Goal: Information Seeking & Learning: Learn about a topic

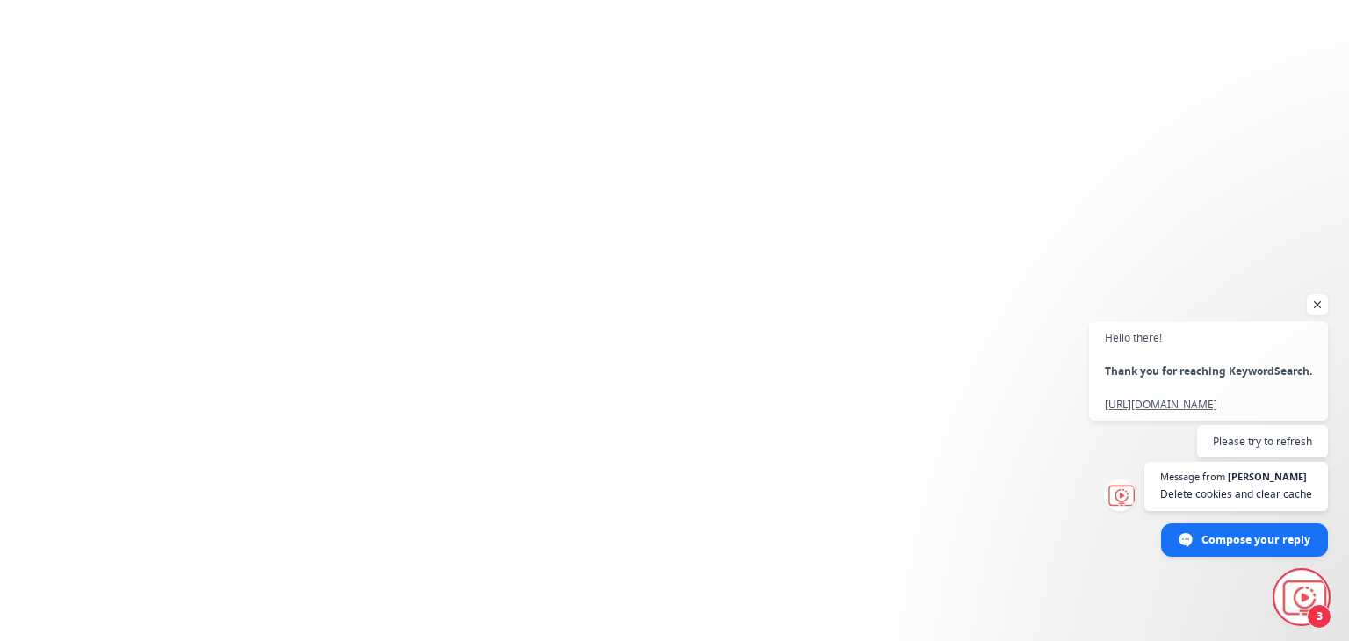
scroll to position [235, 0]
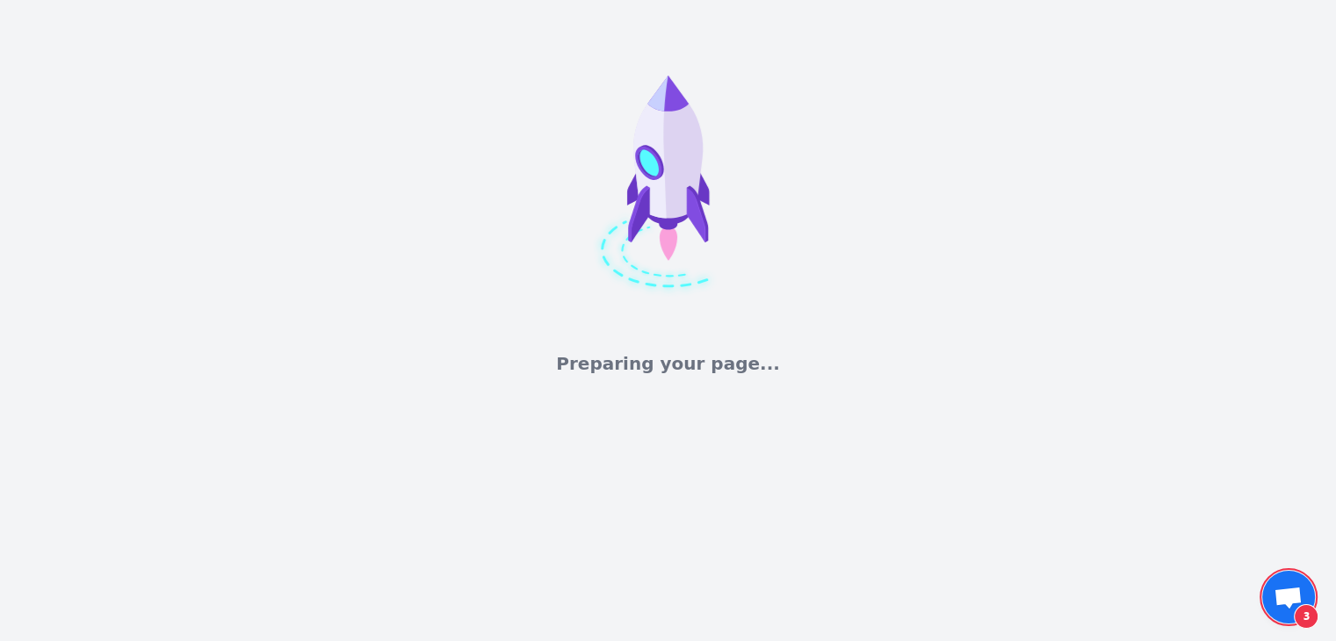
scroll to position [119, 0]
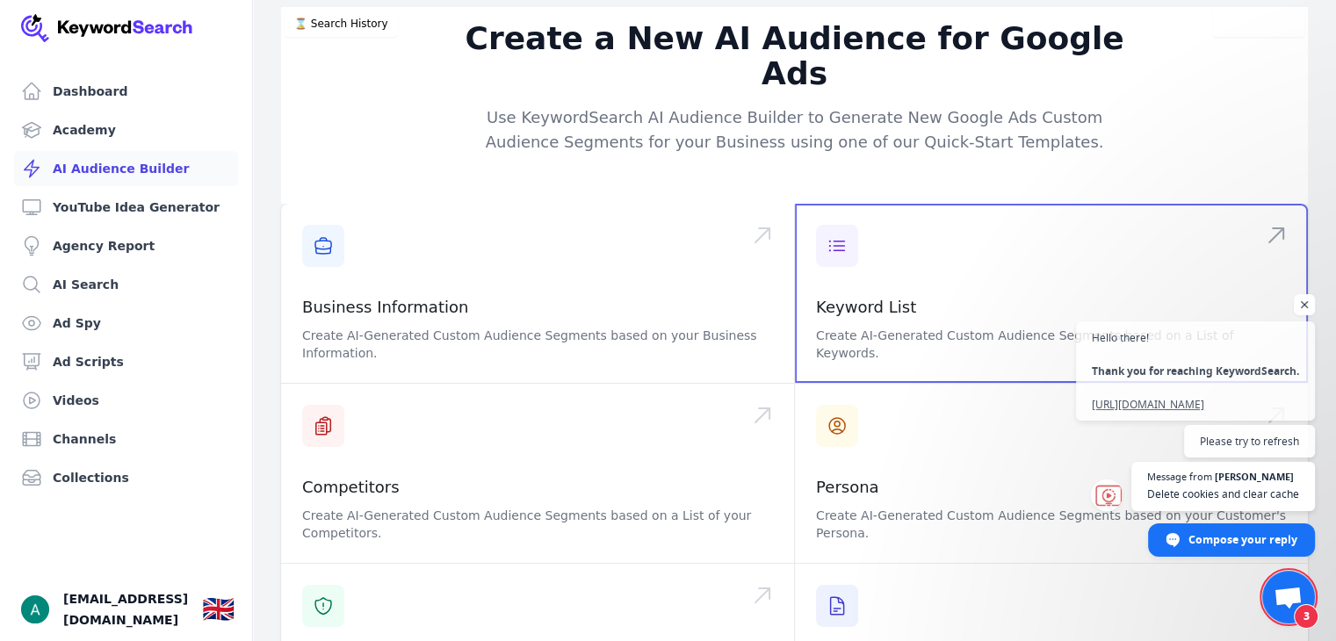
click at [853, 257] on span at bounding box center [1051, 293] width 513 height 179
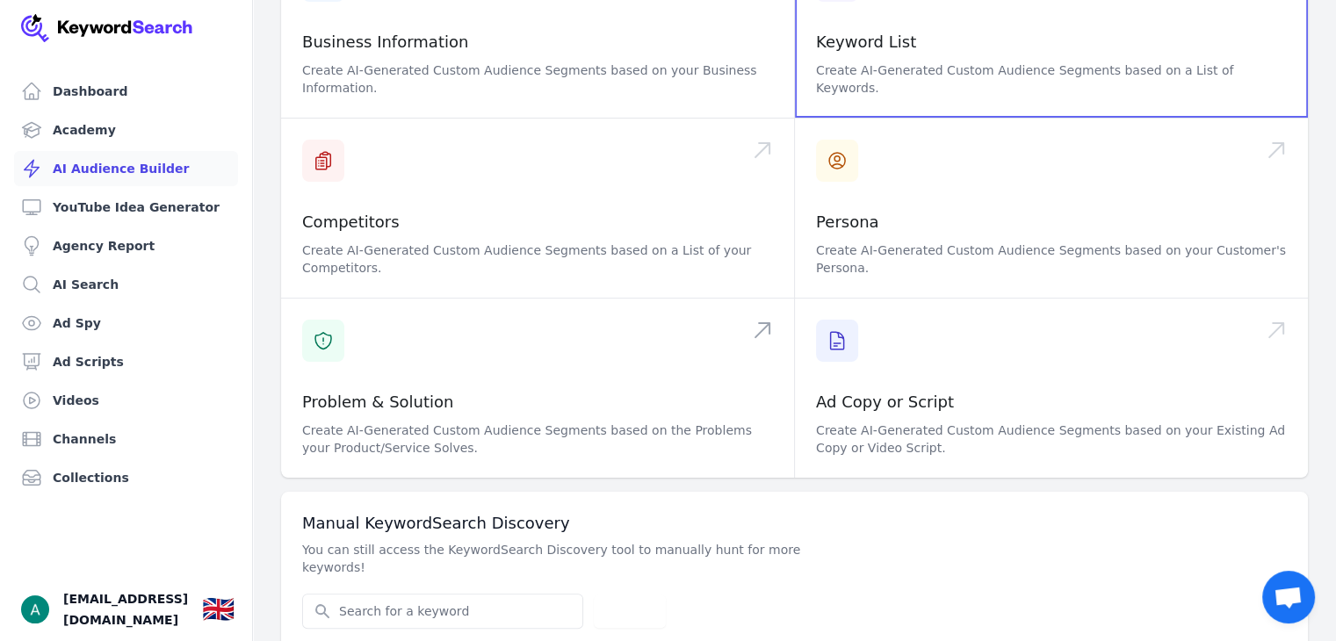
scroll to position [267, 0]
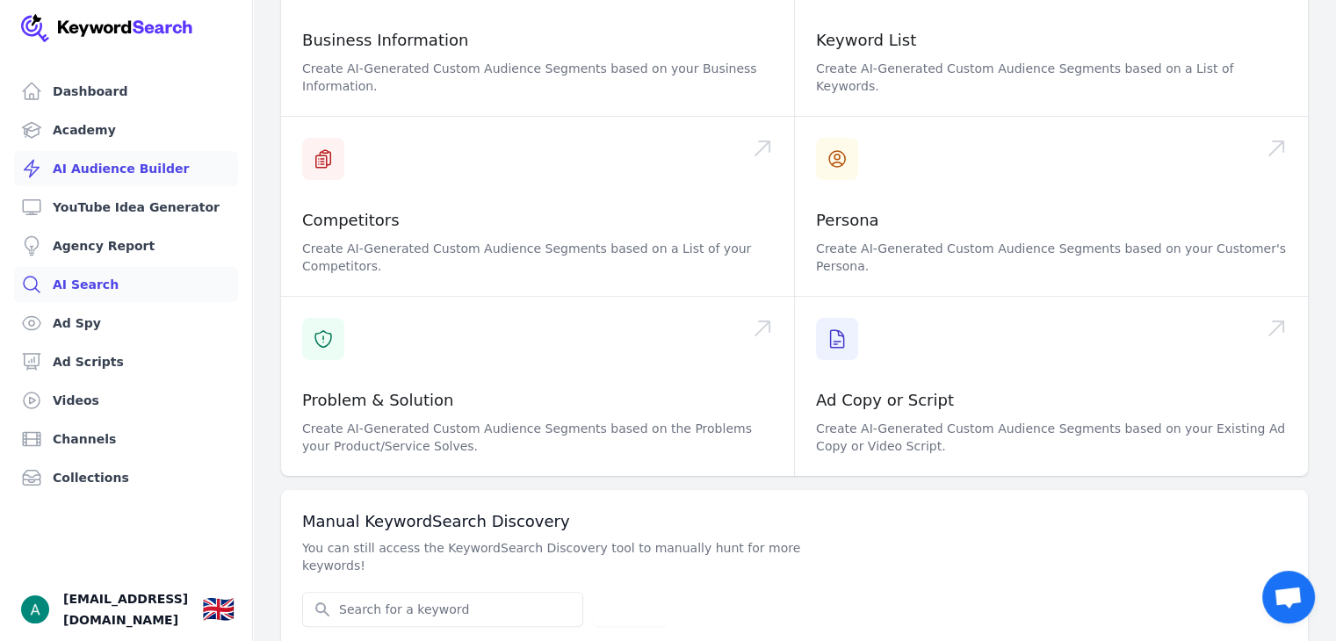
click at [63, 283] on link "AI Search" at bounding box center [126, 284] width 224 height 35
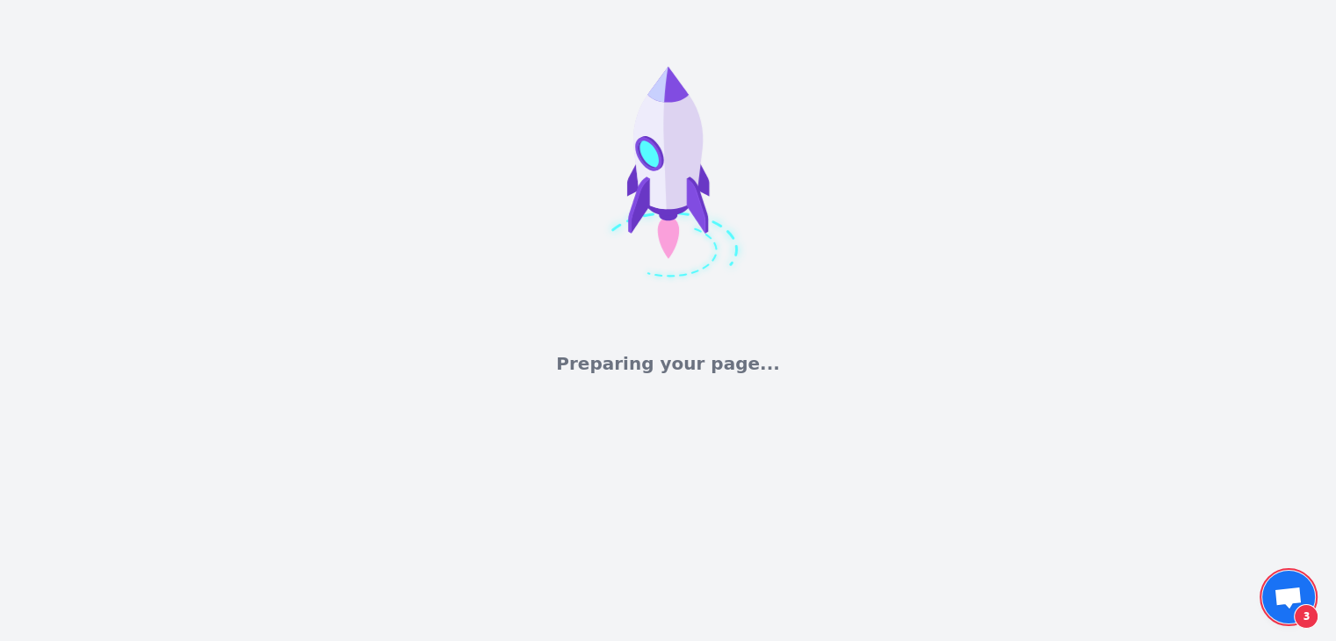
scroll to position [119, 0]
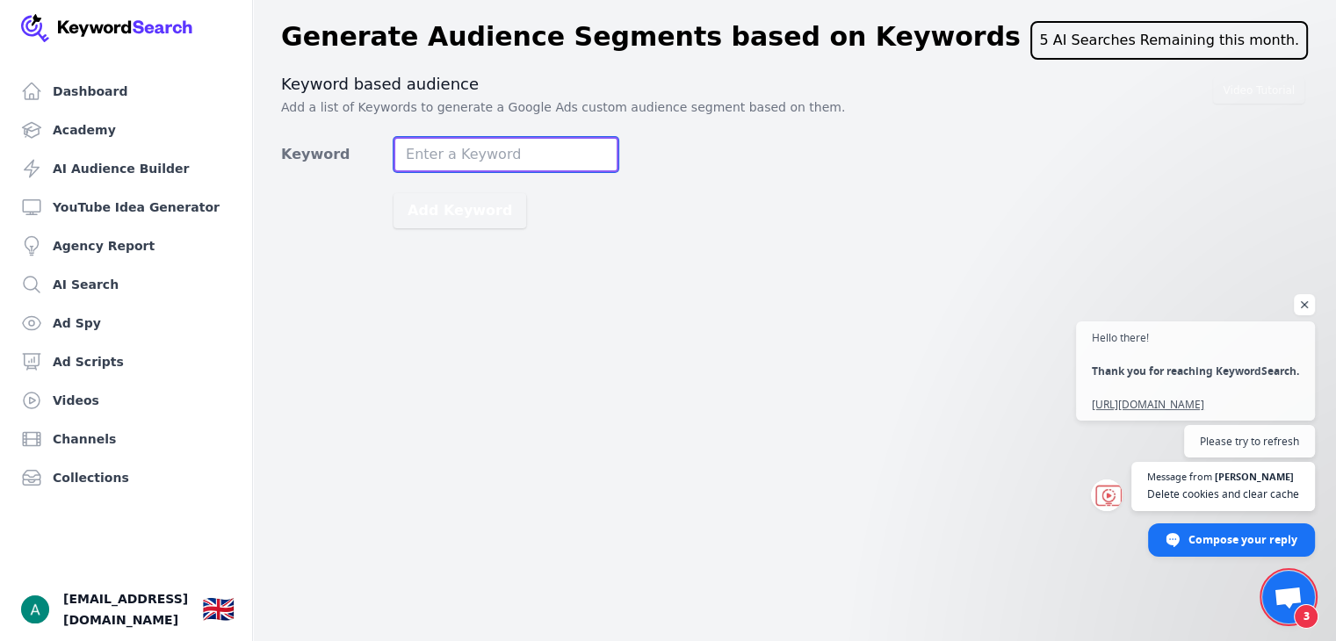
click at [474, 156] on input "Keyword" at bounding box center [506, 154] width 225 height 35
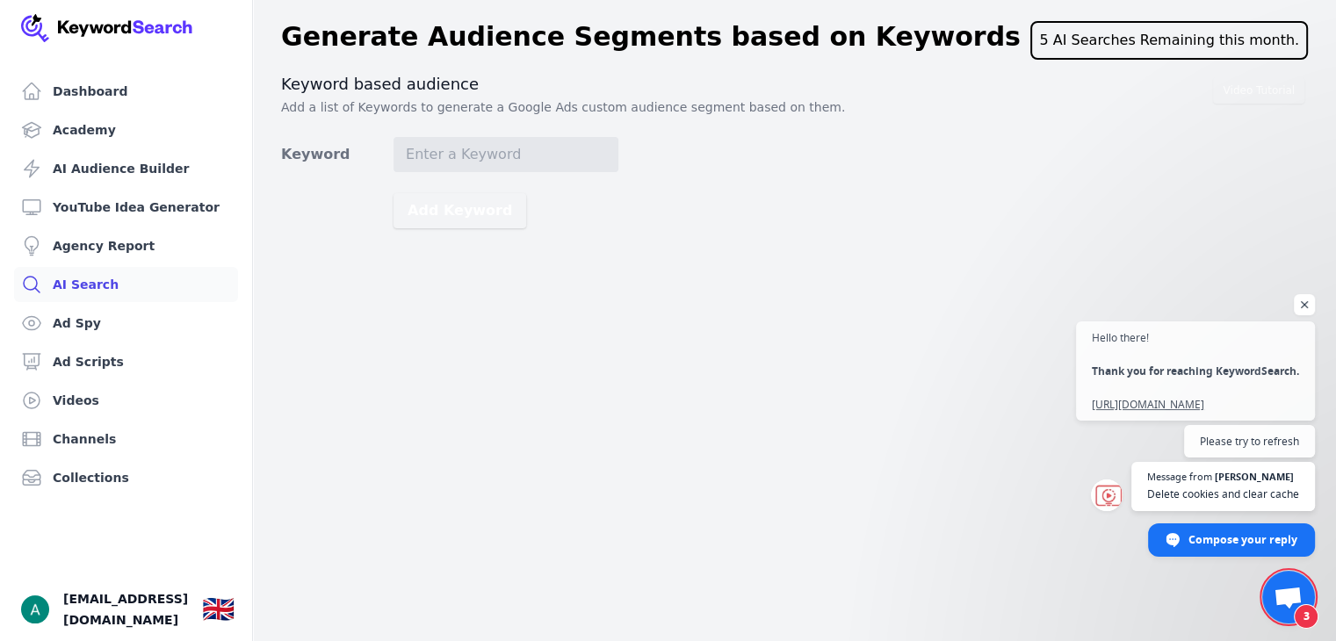
click at [119, 282] on link "AI Search" at bounding box center [126, 284] width 224 height 35
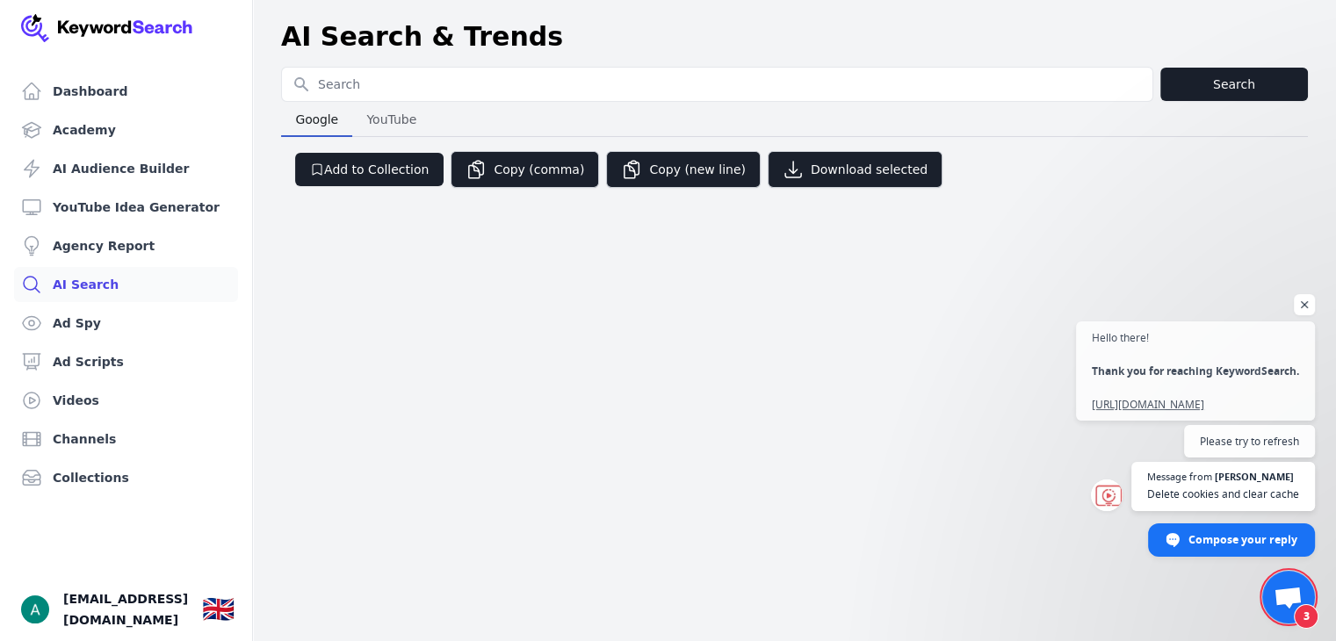
click at [478, 96] on input "Search for YouTube Keywords" at bounding box center [717, 84] width 871 height 33
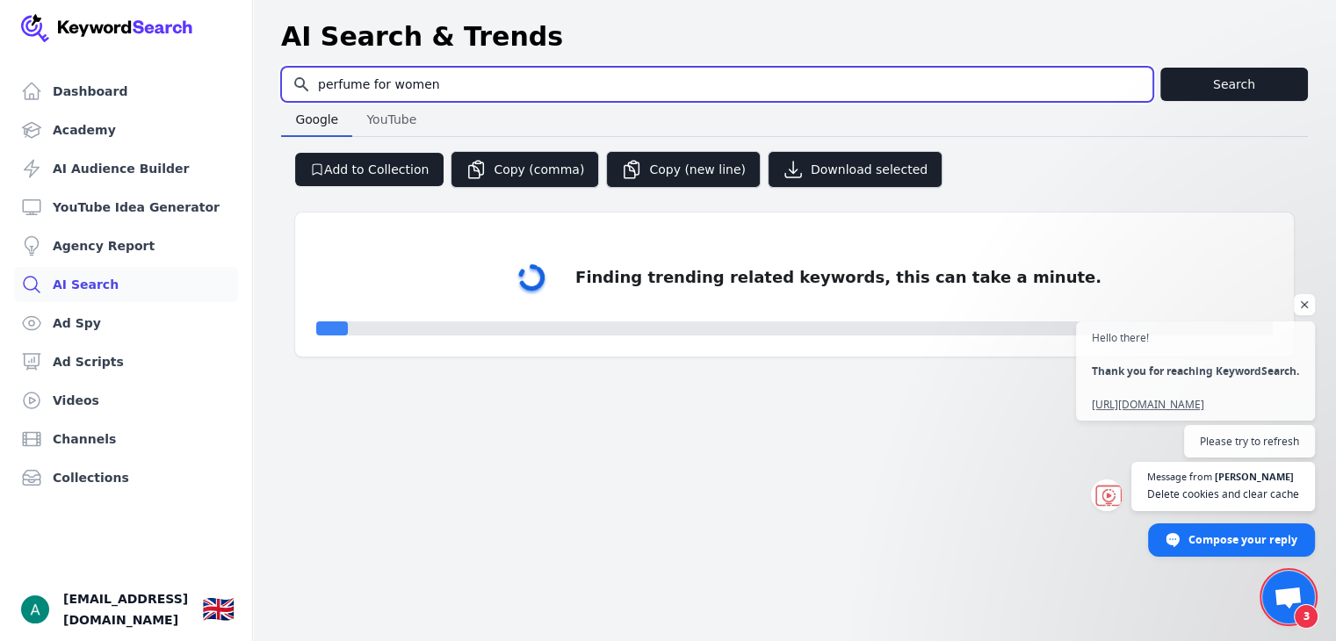
type input "perfume for women"
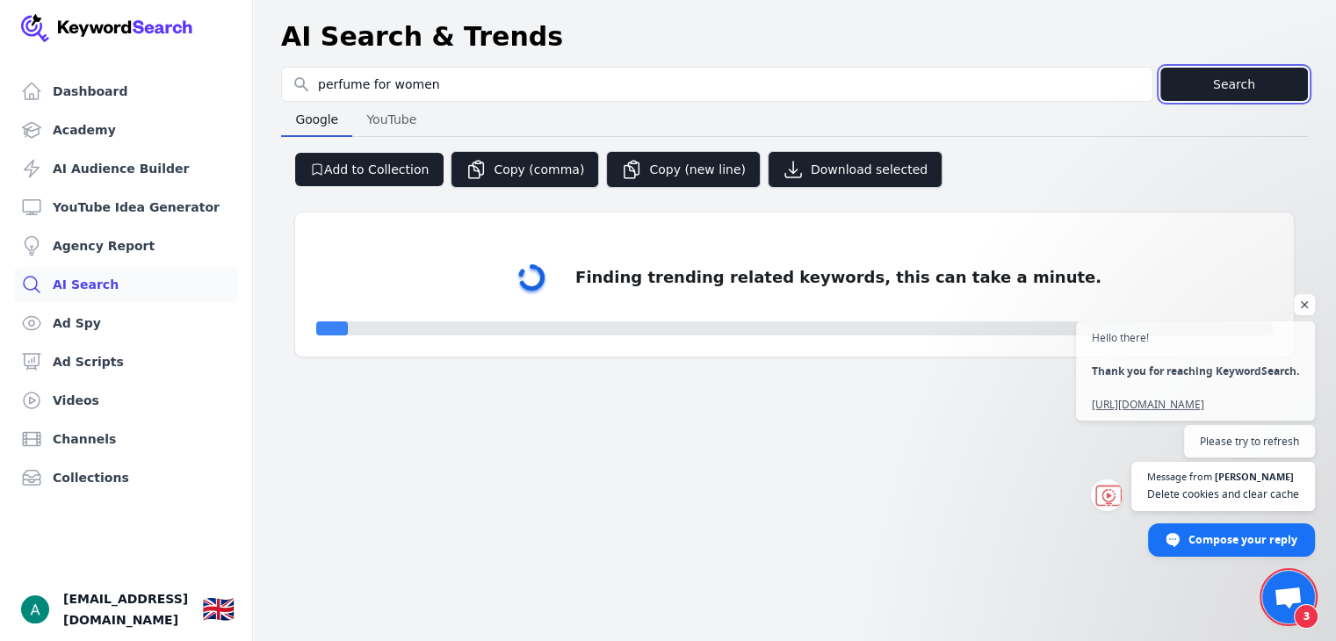
click at [1209, 89] on button "Search" at bounding box center [1235, 84] width 148 height 33
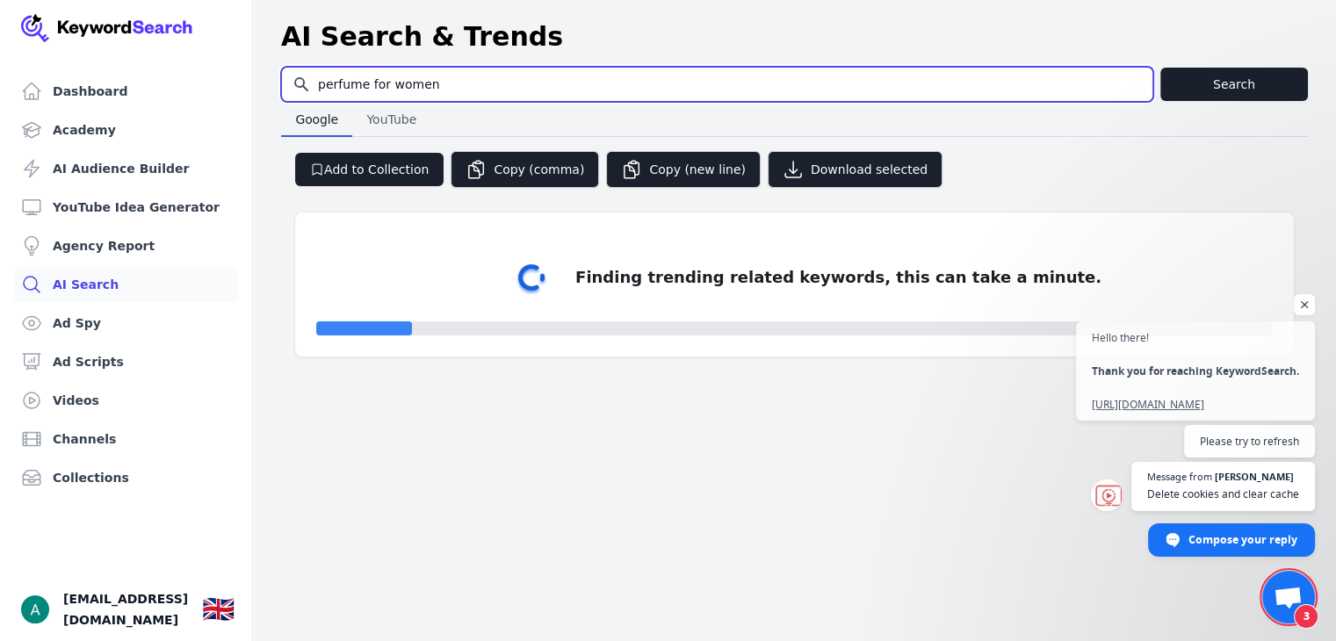
click at [431, 75] on input "perfume for women" at bounding box center [717, 84] width 871 height 33
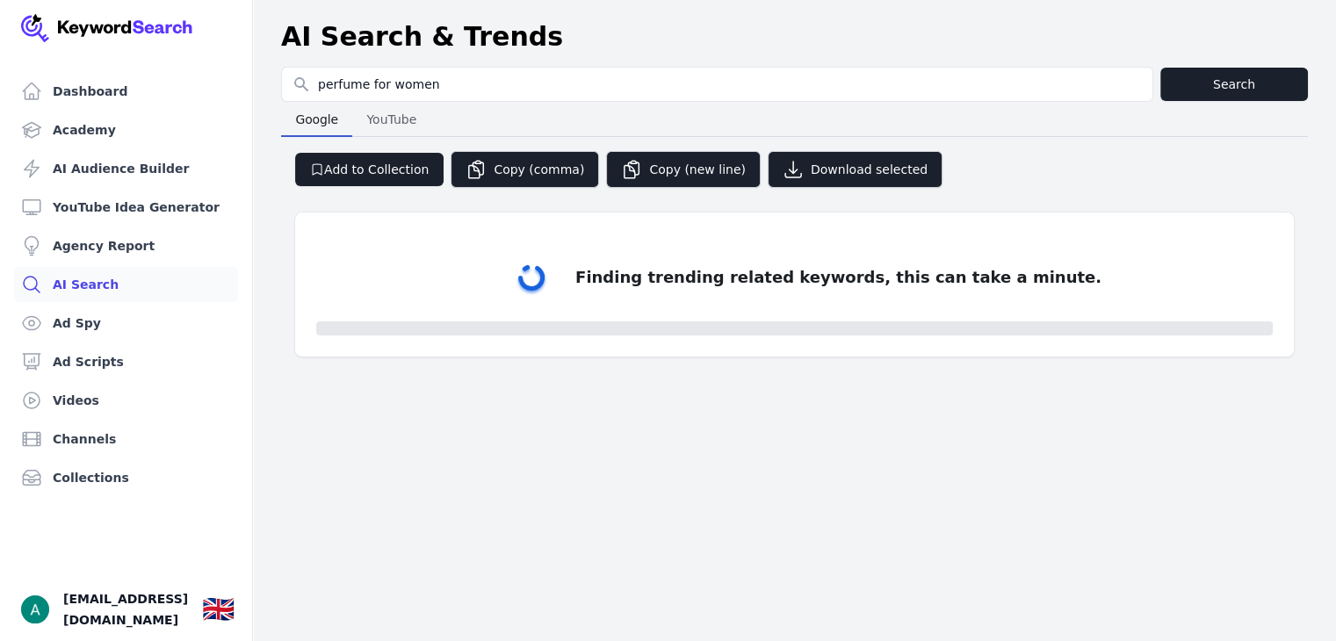
click at [471, 77] on input "perfume for women" at bounding box center [717, 84] width 871 height 33
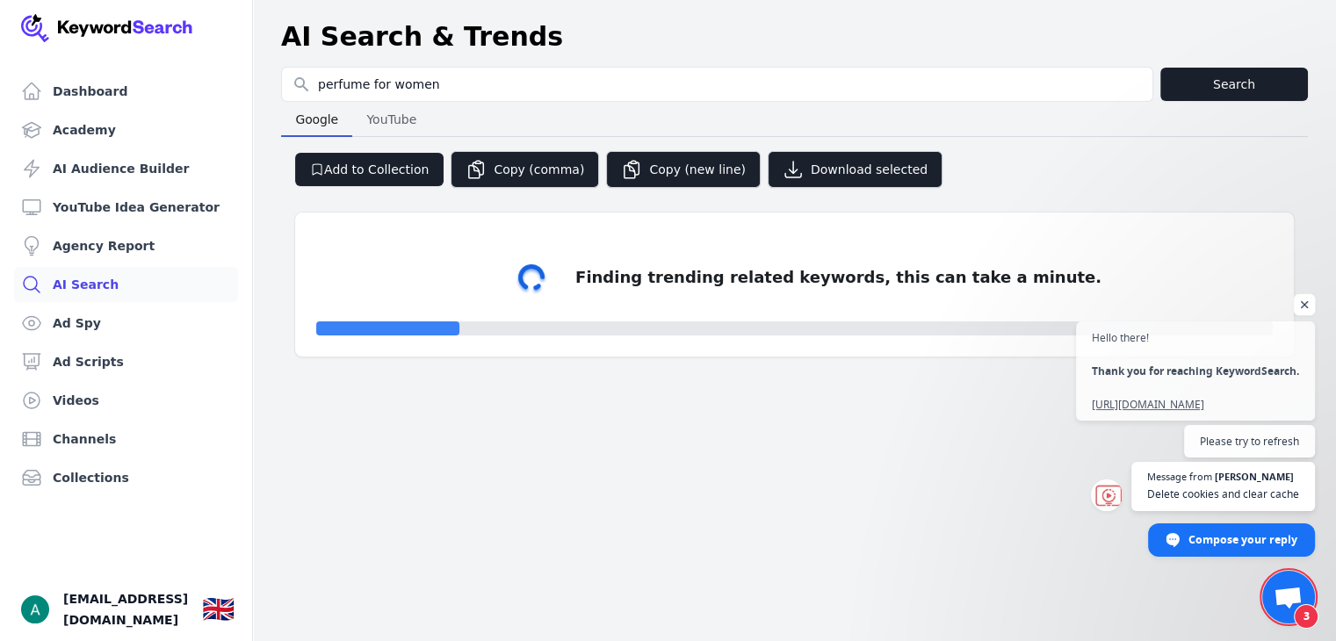
click at [1311, 303] on span "Open chat" at bounding box center [1305, 305] width 22 height 22
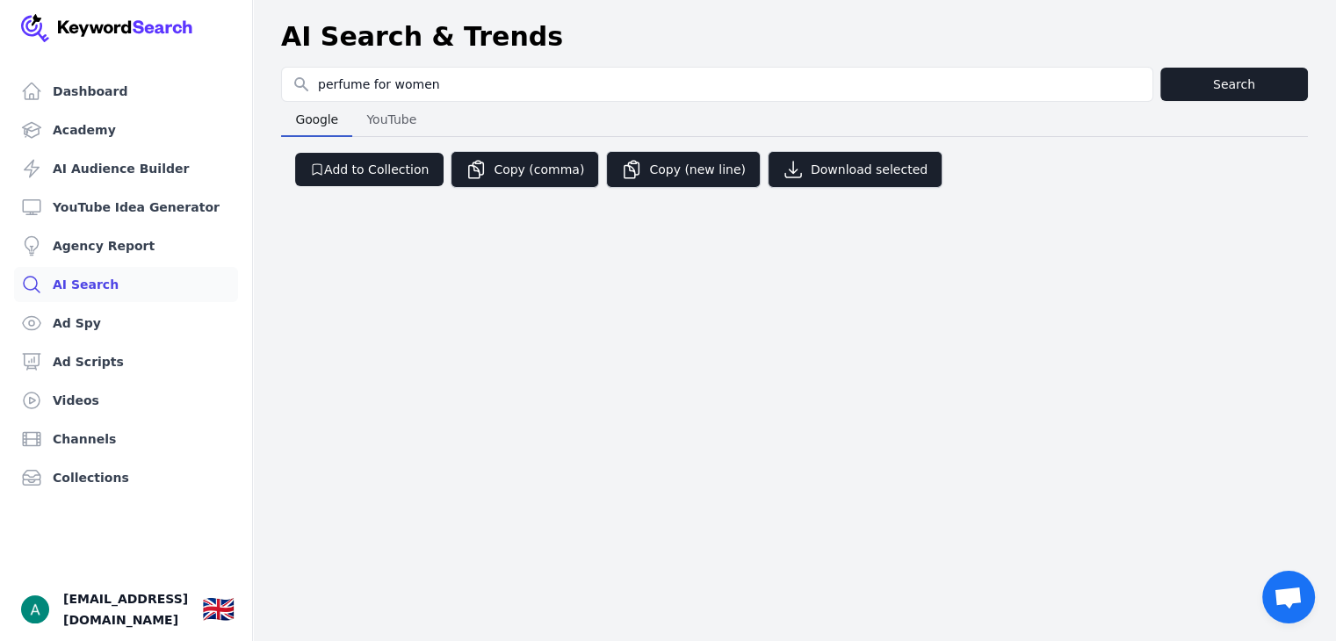
scroll to position [21, 0]
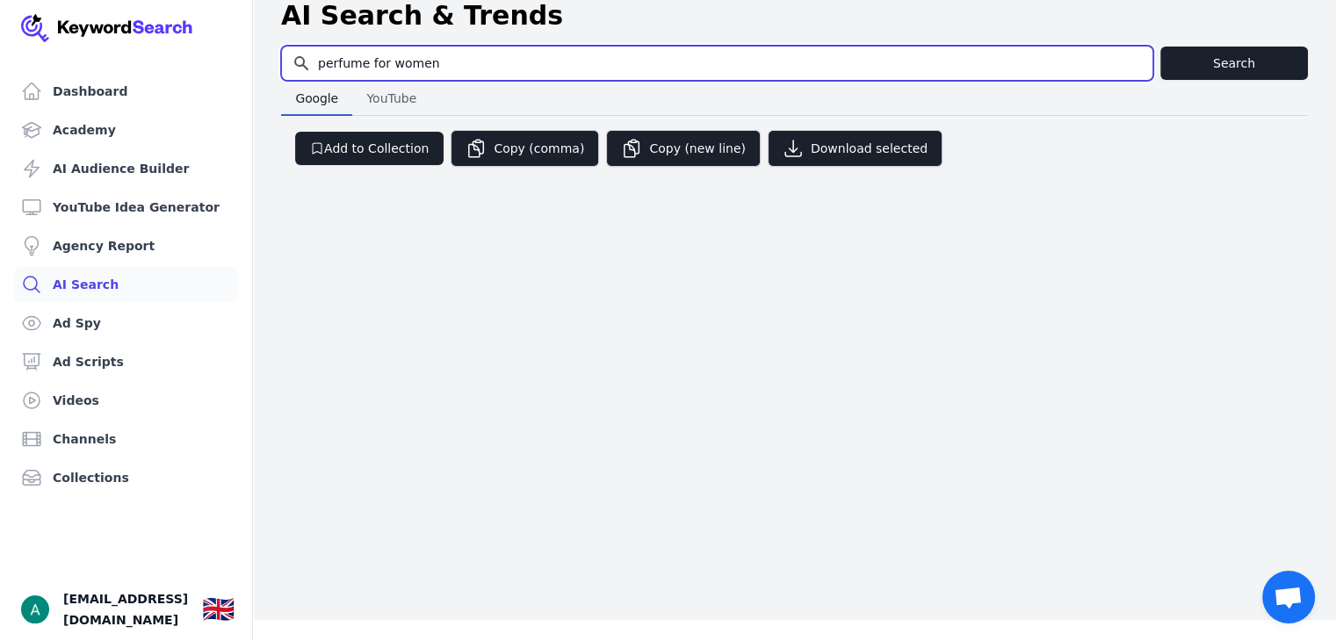
click at [506, 64] on input "perfume for women" at bounding box center [717, 63] width 871 height 33
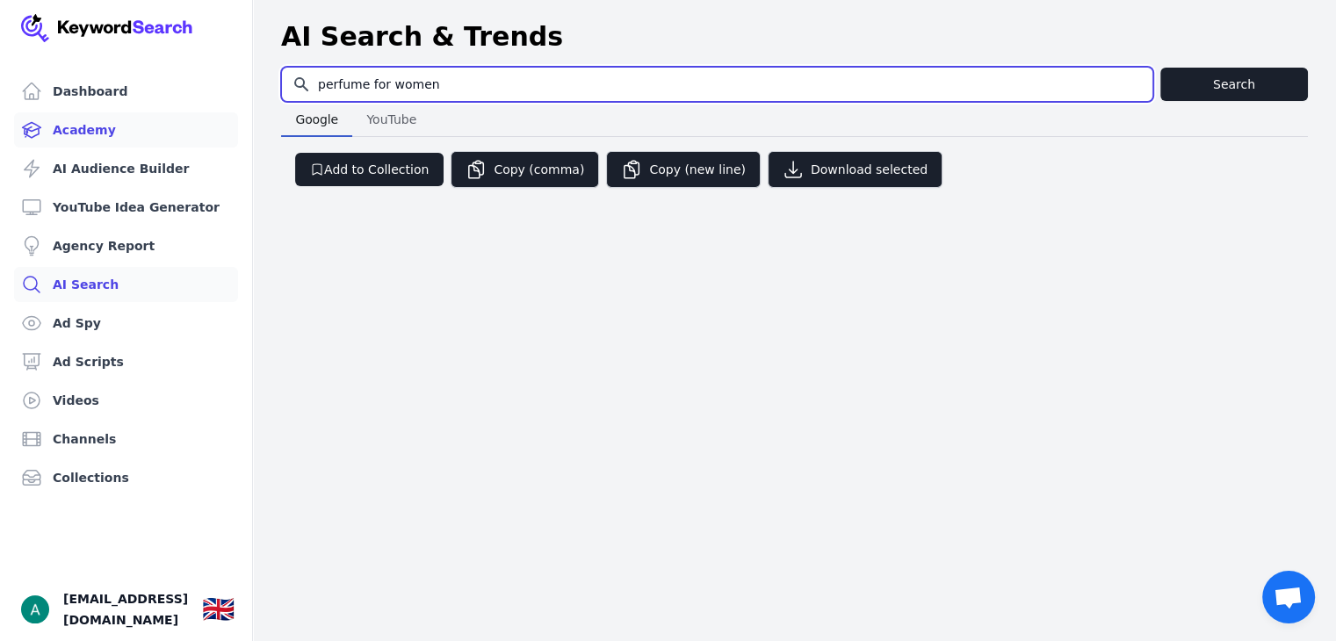
drag, startPoint x: 492, startPoint y: 90, endPoint x: 122, endPoint y: 114, distance: 370.7
click at [122, 114] on div "Dashboard Academy AI Audience Builder YouTube Idea Generator Agency Report AI S…" at bounding box center [668, 106] width 1336 height 213
type input "best [GEOGRAPHIC_DATA]"
